Goal: Information Seeking & Learning: Learn about a topic

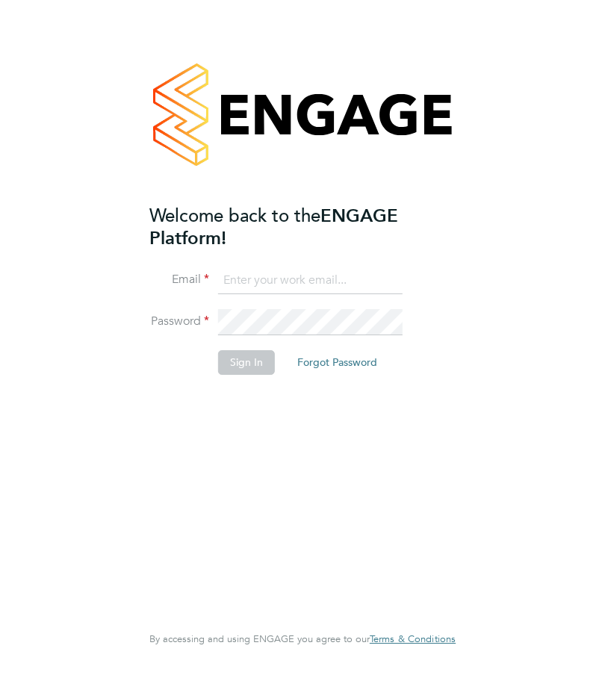
type input "[EMAIL_ADDRESS][DOMAIN_NAME]"
click at [246, 362] on button "Sign In" at bounding box center [246, 362] width 57 height 24
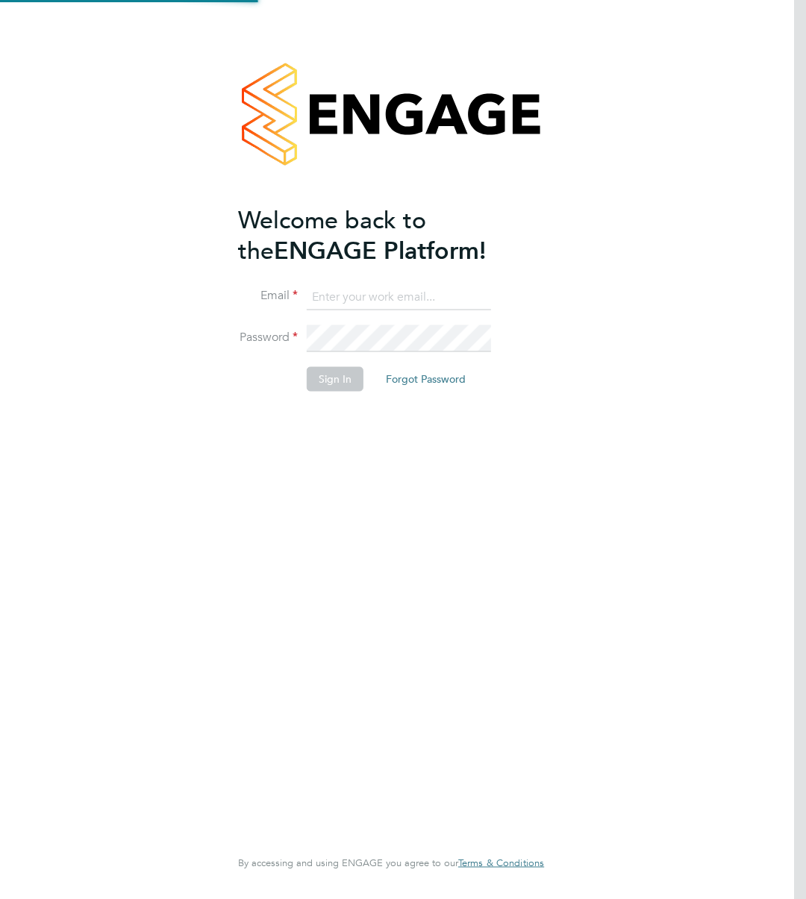
type input "[EMAIL_ADDRESS][DOMAIN_NAME]"
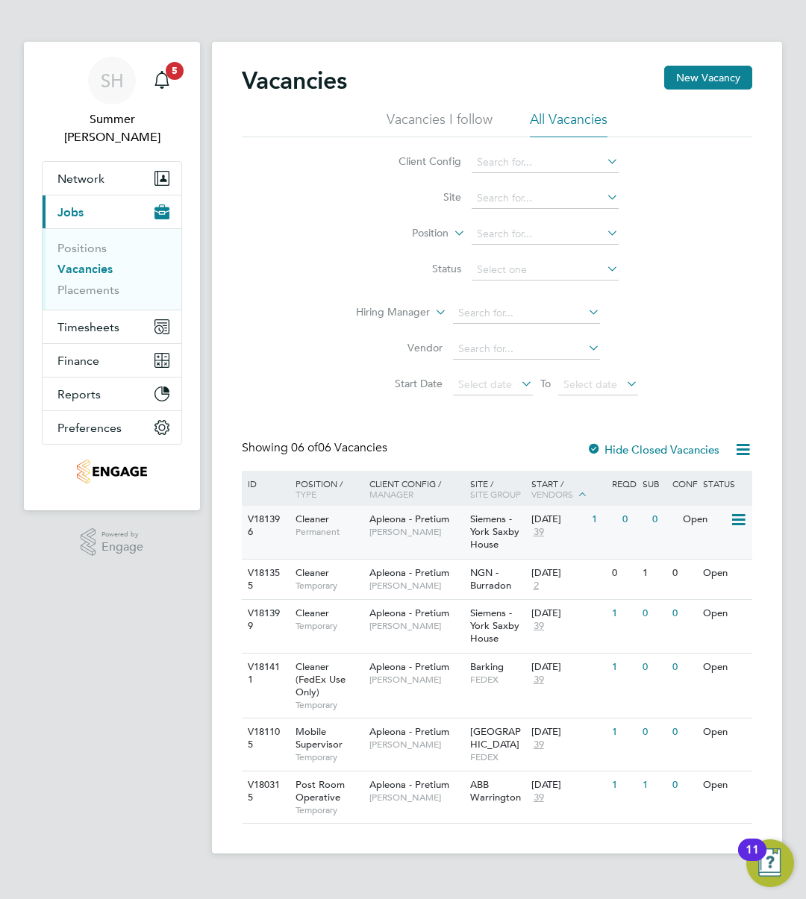
click at [466, 544] on div "Siemens - York Saxby House" at bounding box center [496, 532] width 60 height 53
click at [421, 639] on div "Apleona - Pretium Simon Ward" at bounding box center [416, 619] width 101 height 39
drag, startPoint x: 319, startPoint y: 120, endPoint x: 391, endPoint y: 63, distance: 91.8
click at [319, 120] on ul "Vacancies I follow All Vacancies" at bounding box center [497, 123] width 510 height 27
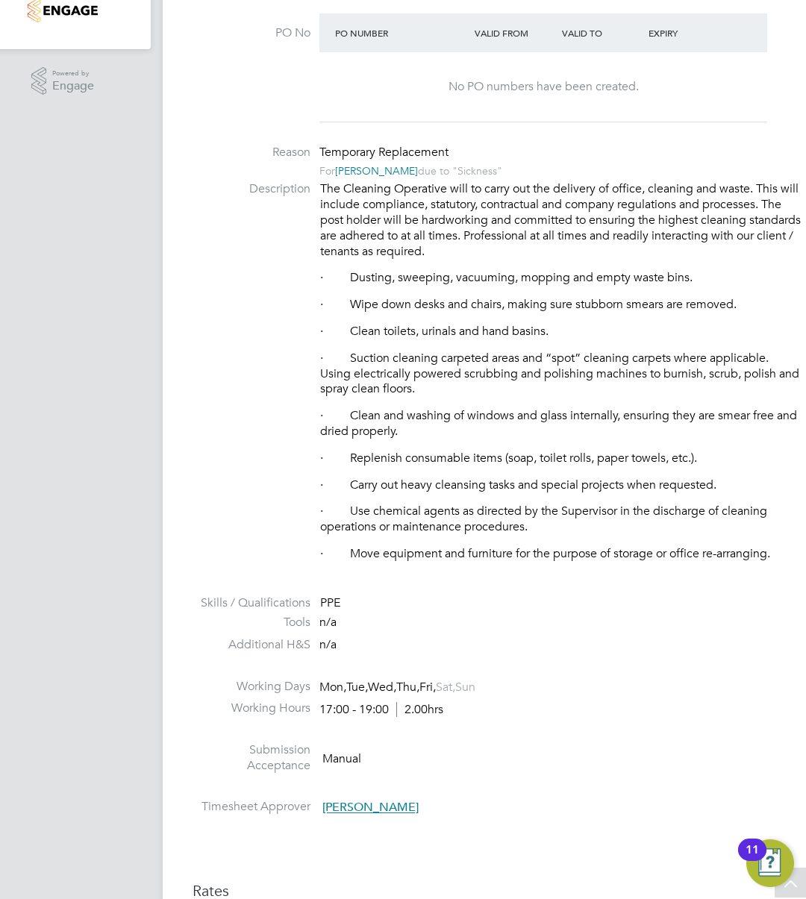
scroll to position [398, 0]
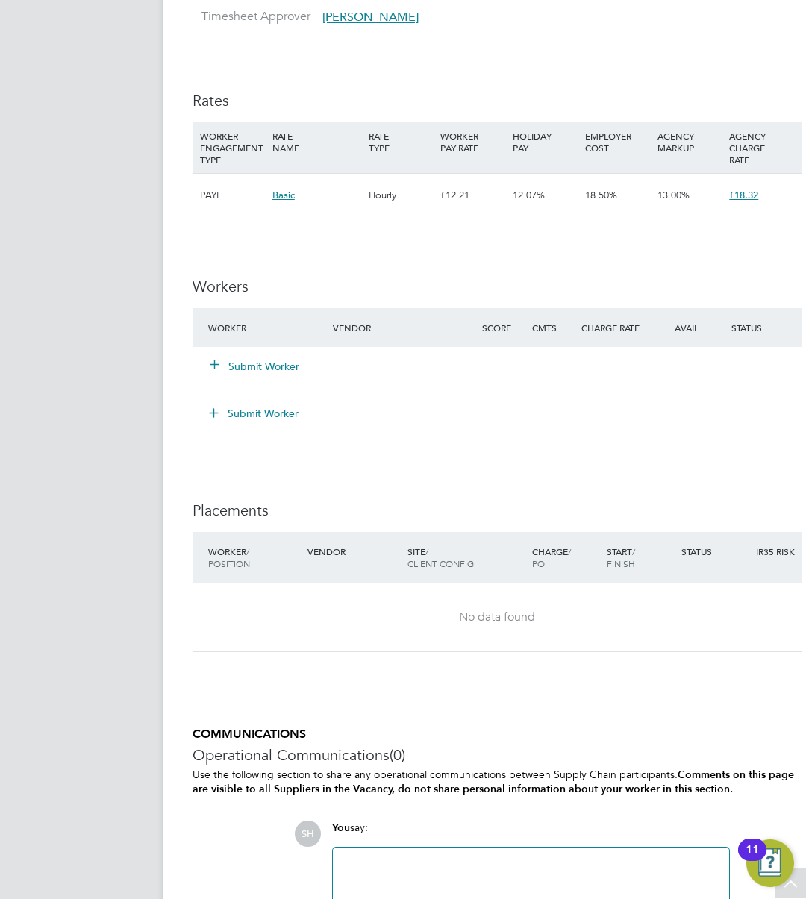
scroll to position [1195, 0]
